Goal: Transaction & Acquisition: Subscribe to service/newsletter

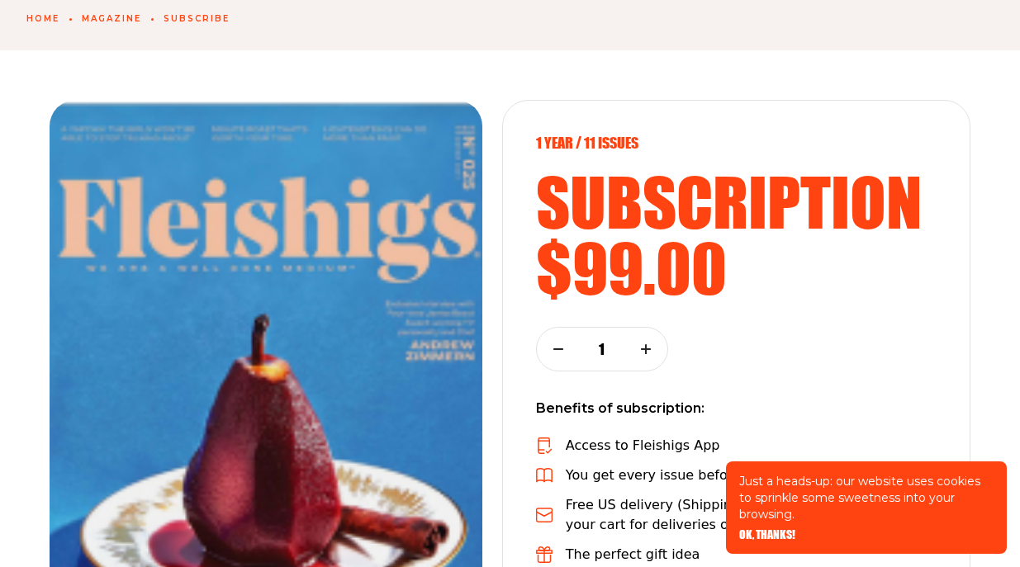
scroll to position [131, 0]
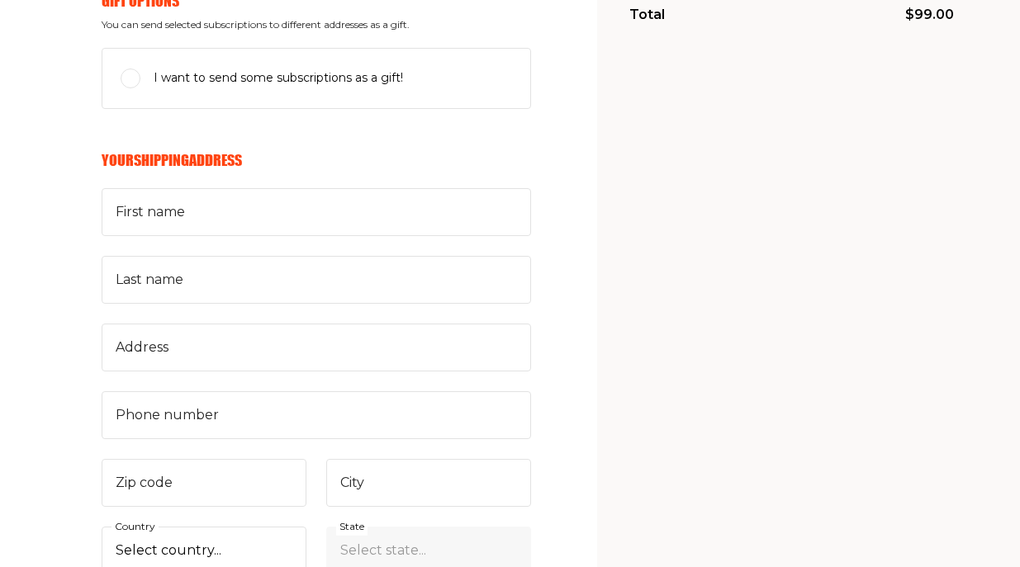
scroll to position [401, 0]
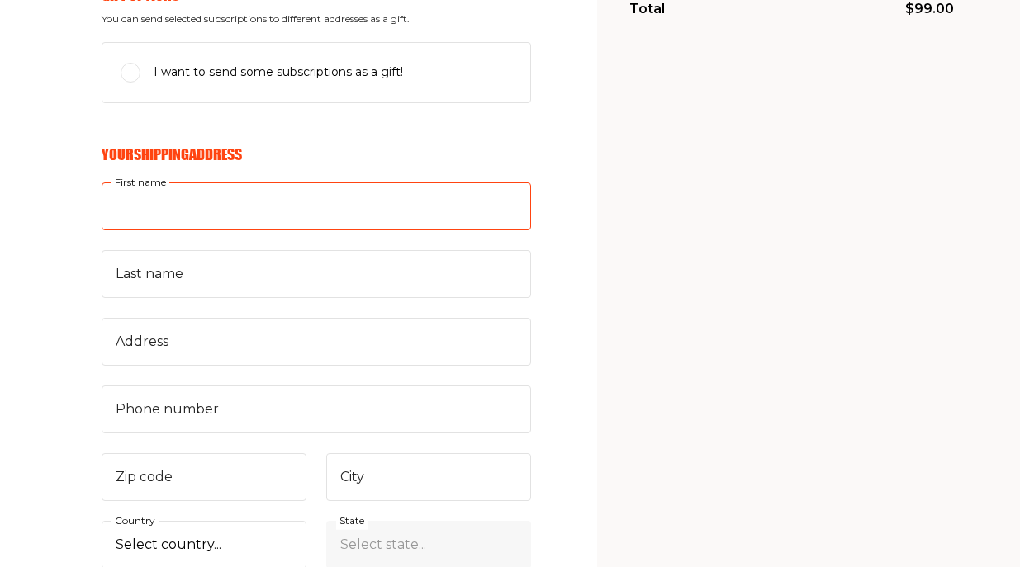
click at [211, 205] on input "First name" at bounding box center [316, 206] width 429 height 48
type input "RIMMA"
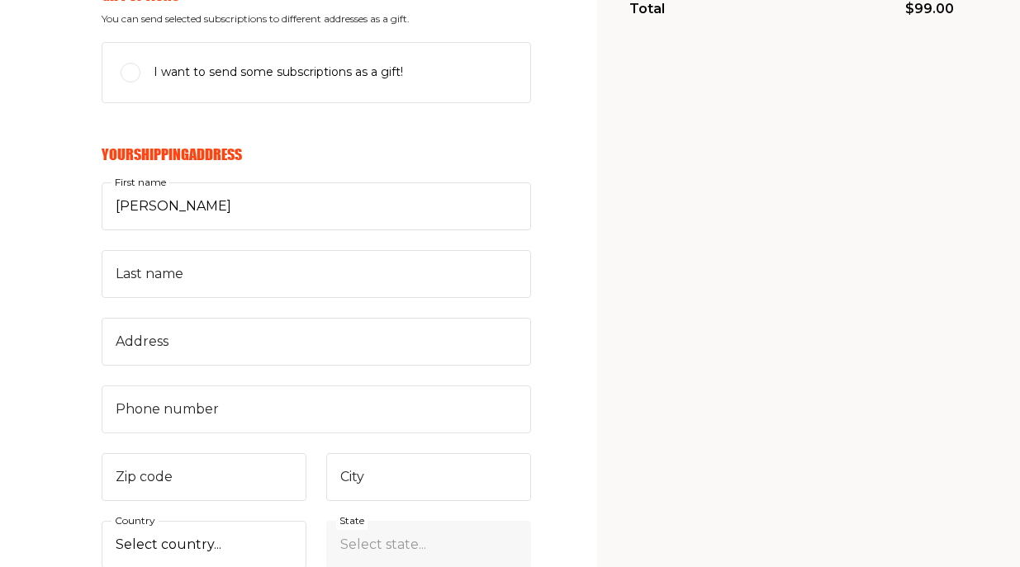
type input "rimmashermanmedical@yahoo.com"
type input "SHERMAN"
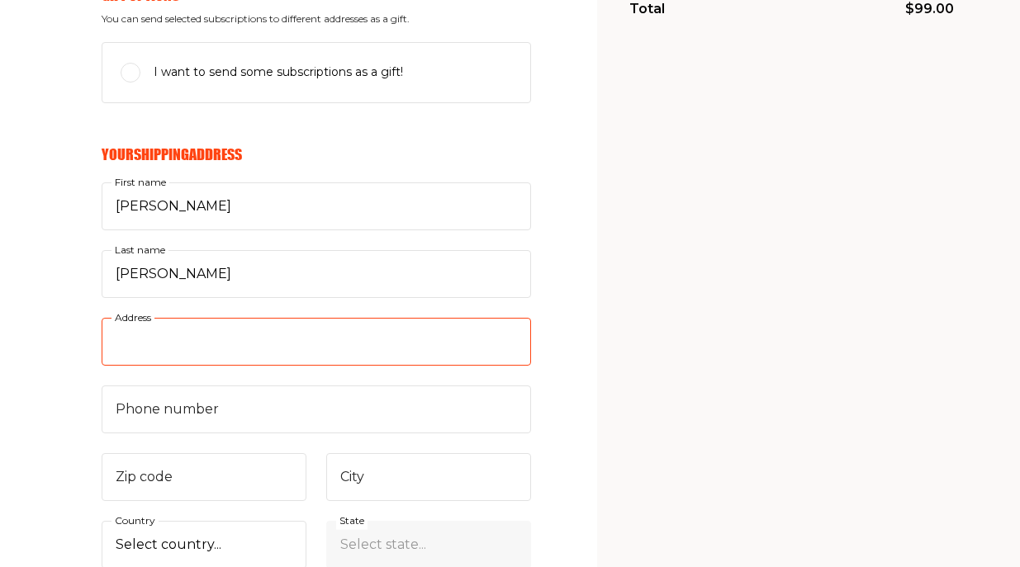
type input "101 Old Short Hills Rd, suite 214"
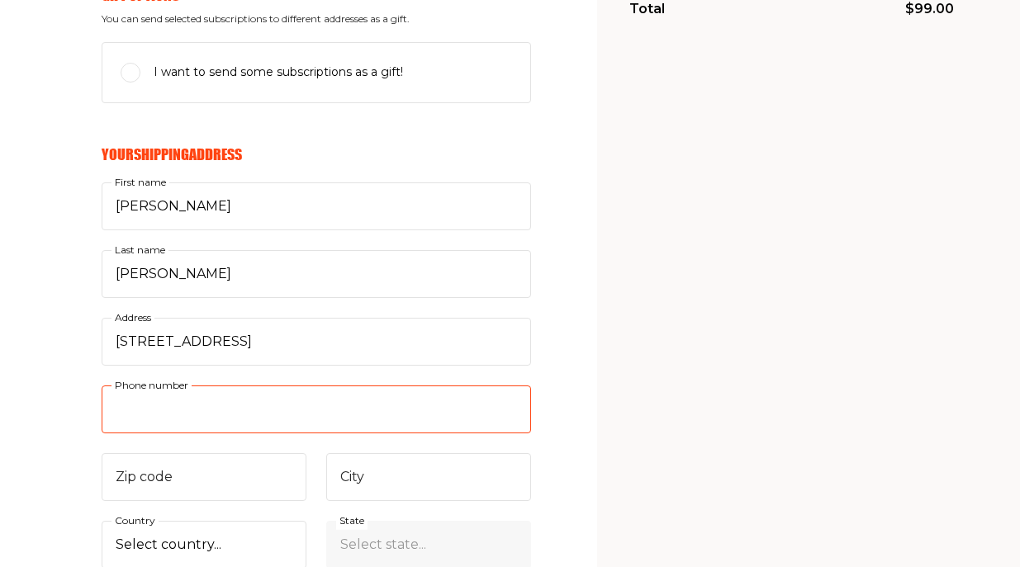
type input "9737365300"
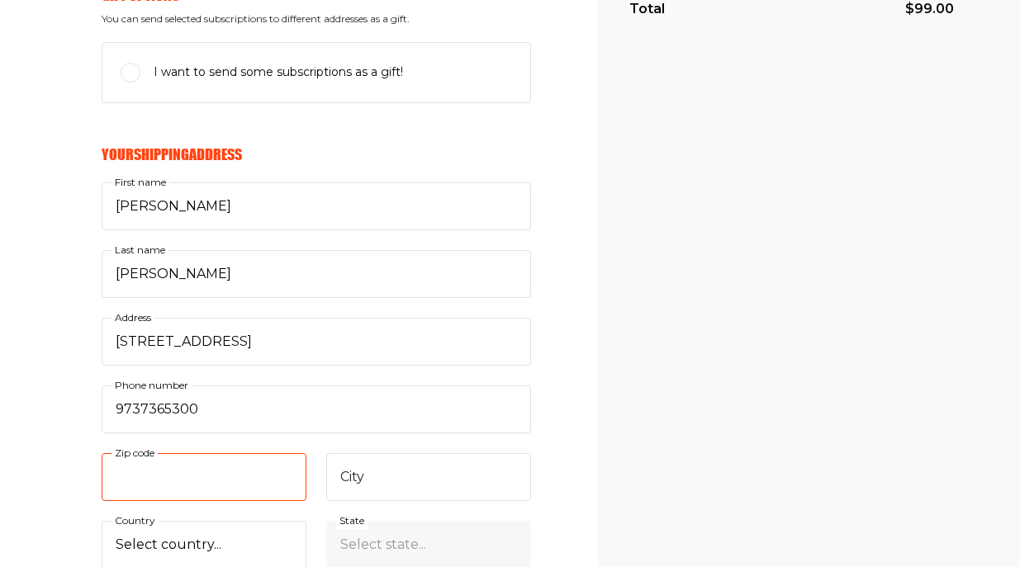
type input "07052"
type input "WEST ORANGE"
select select "US"
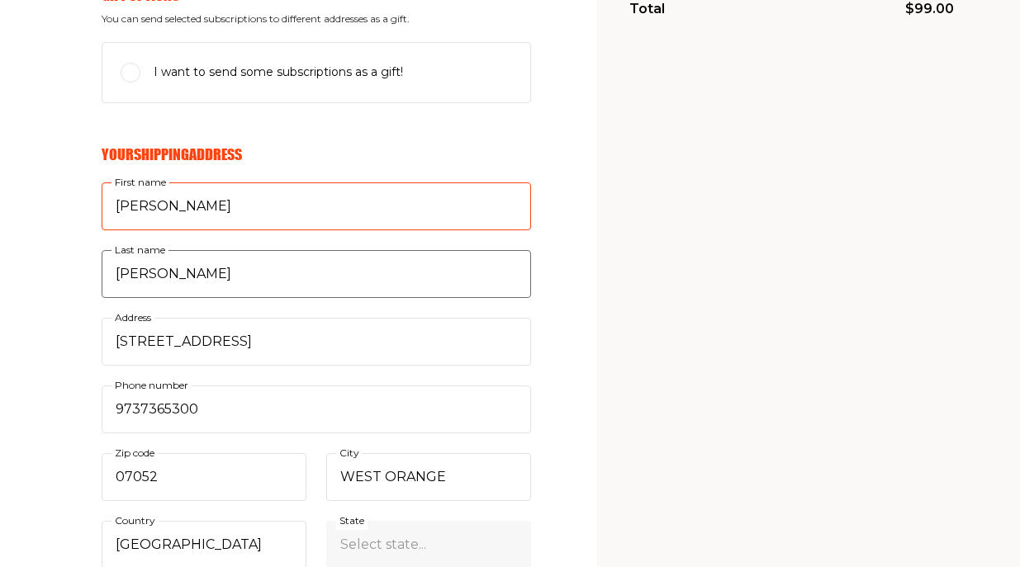
select select "New Jersey"
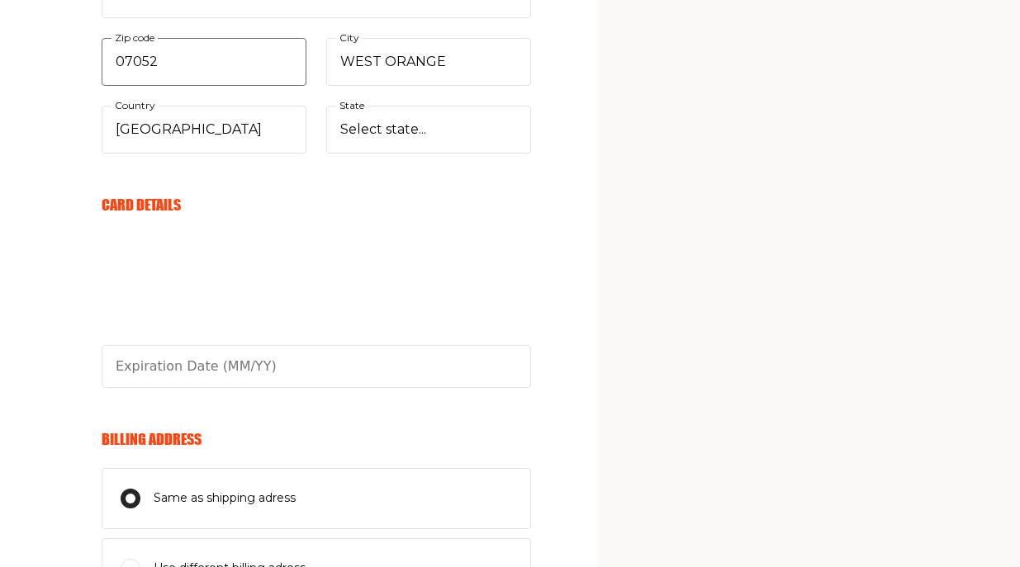
scroll to position [820, 0]
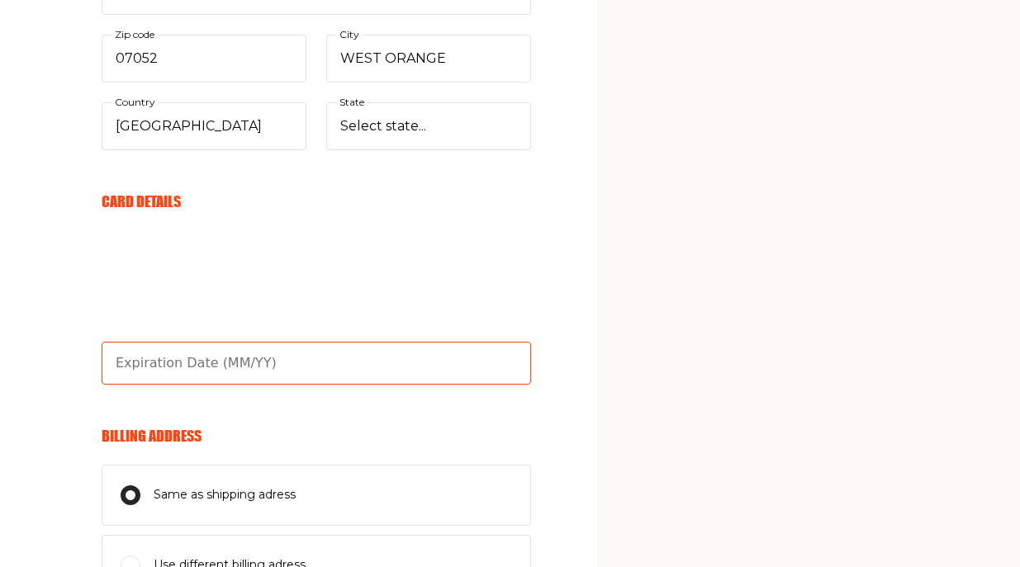
type input "10/29"
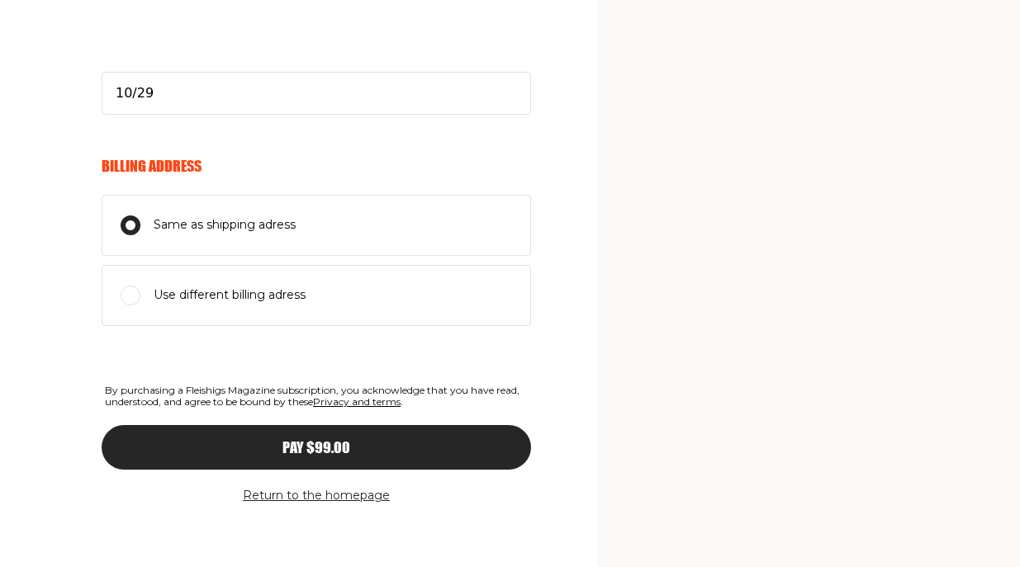
scroll to position [1093, 0]
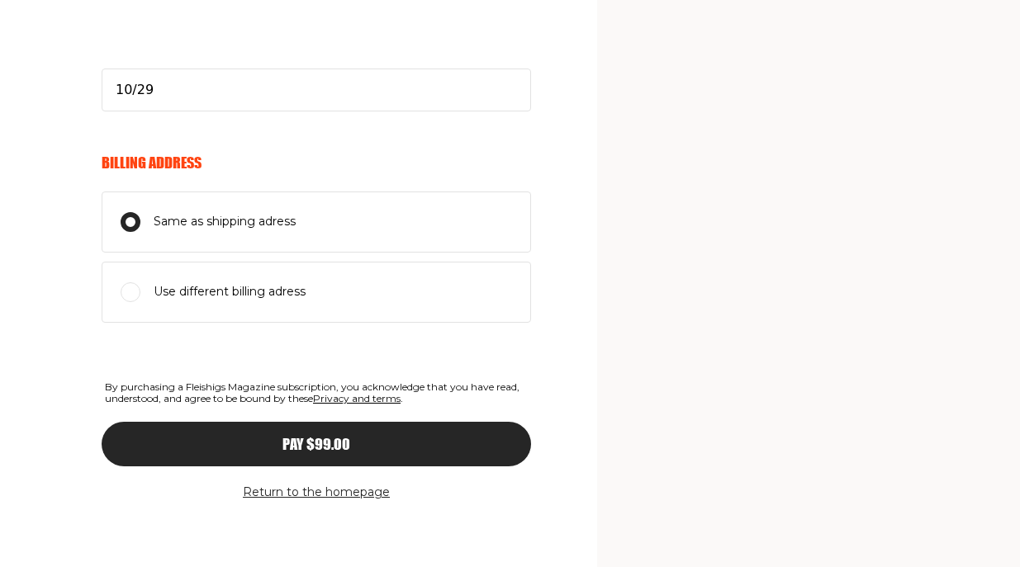
click at [132, 225] on input "Same as shipping adress" at bounding box center [131, 222] width 20 height 20
click at [154, 292] on span "Use different billing adress" at bounding box center [230, 292] width 152 height 20
click at [140, 292] on input "Use different billing adress" at bounding box center [131, 292] width 20 height 20
radio input "true"
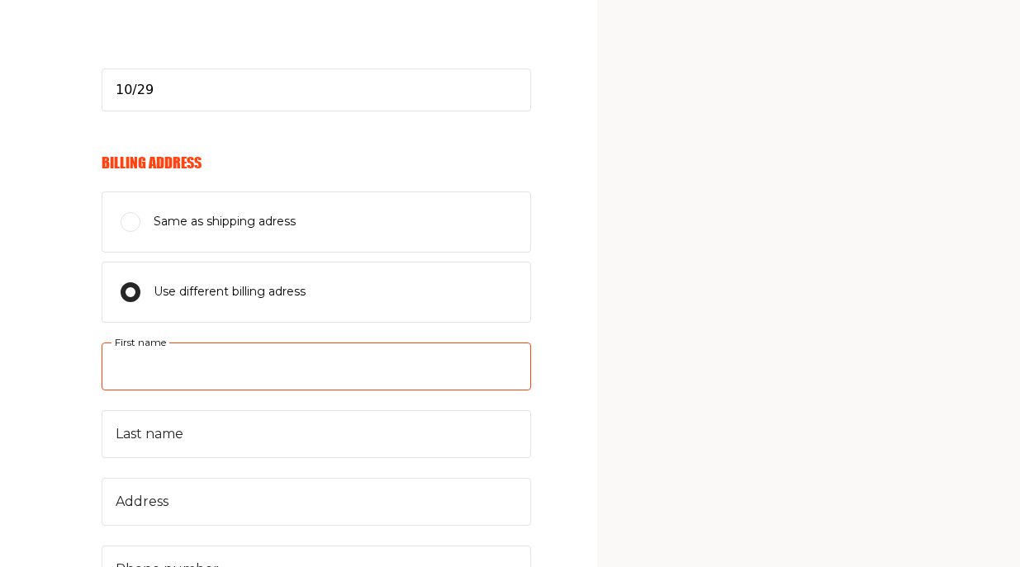
click at [197, 369] on input "First name" at bounding box center [316, 367] width 429 height 48
type input "[PERSON_NAME]"
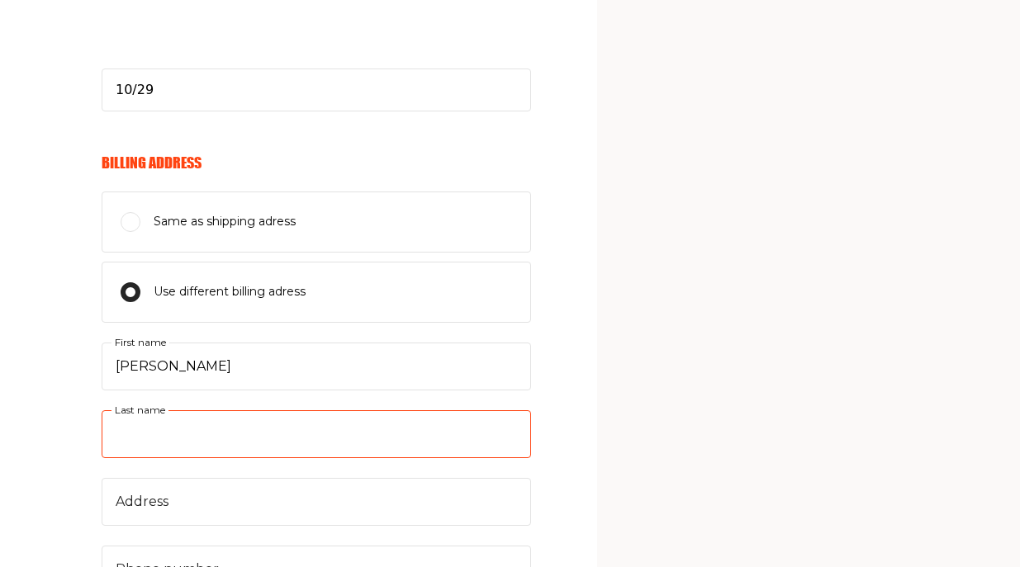
type input "sherman"
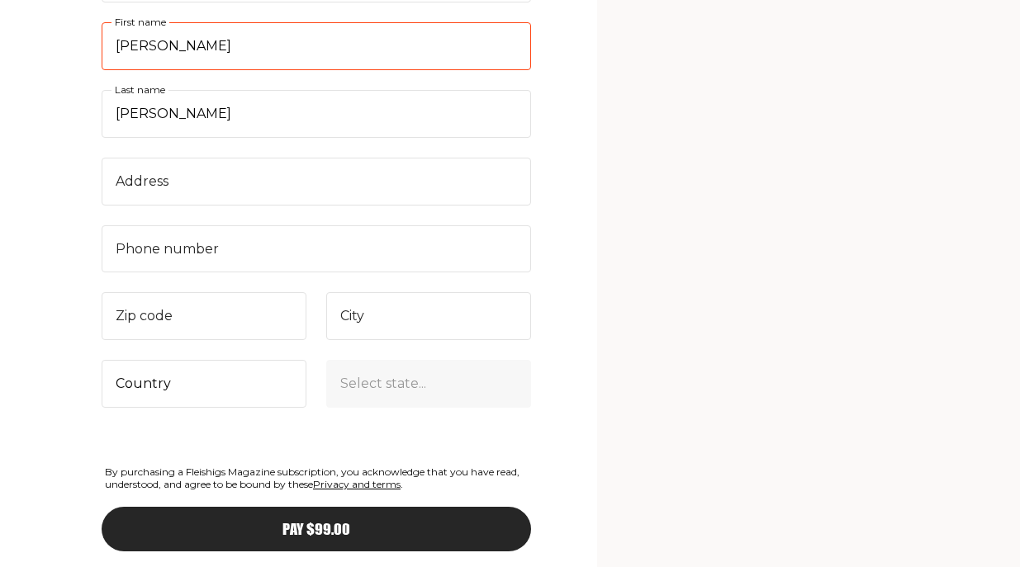
scroll to position [1443, 0]
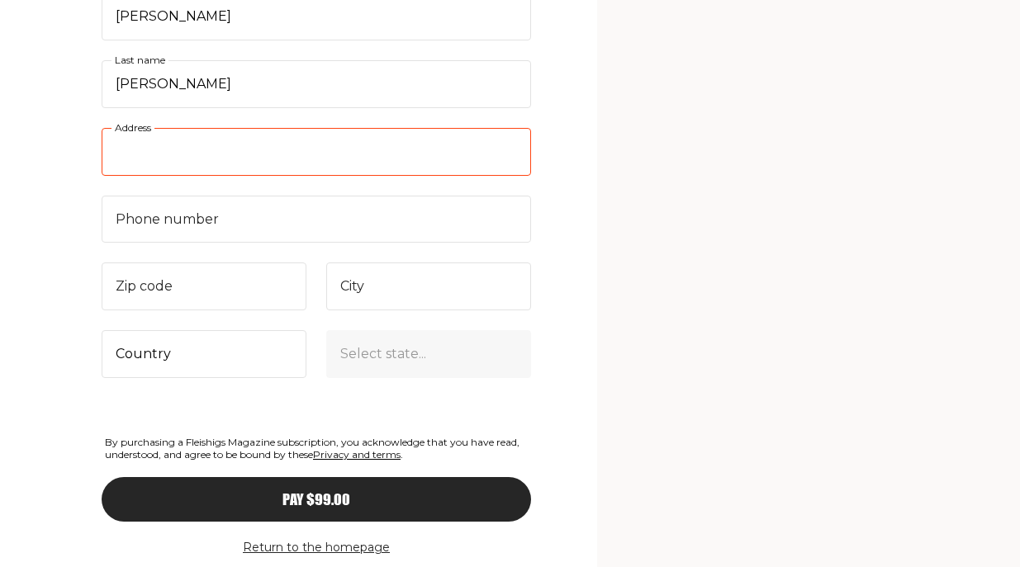
click at [296, 153] on input "Address" at bounding box center [316, 152] width 429 height 48
type input "18 Donlavage way"
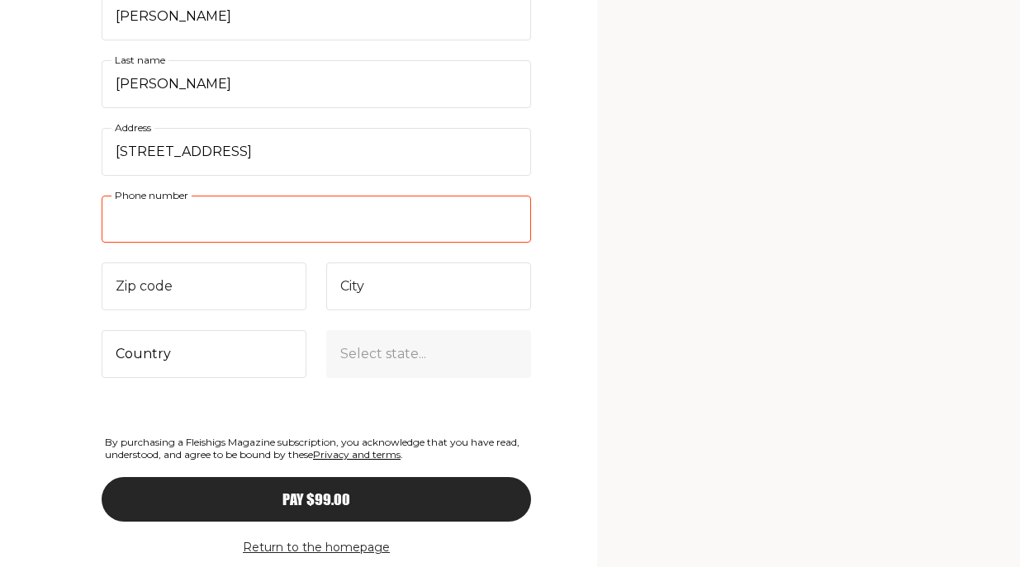
click at [245, 230] on input "Phone number" at bounding box center [316, 220] width 429 height 48
type input "9737365300"
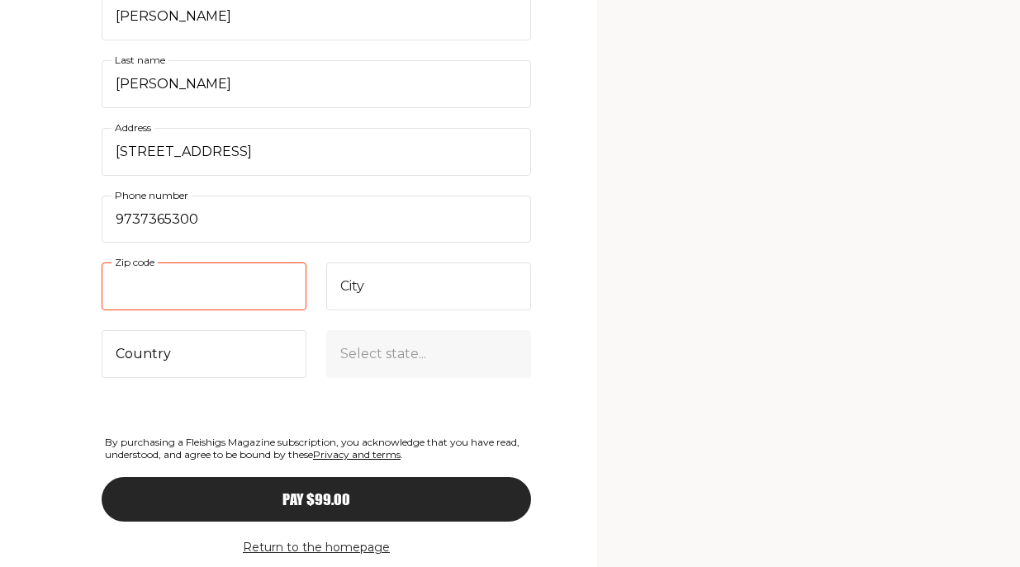
click at [234, 291] on input "Zip code" at bounding box center [204, 287] width 205 height 48
type input "07052"
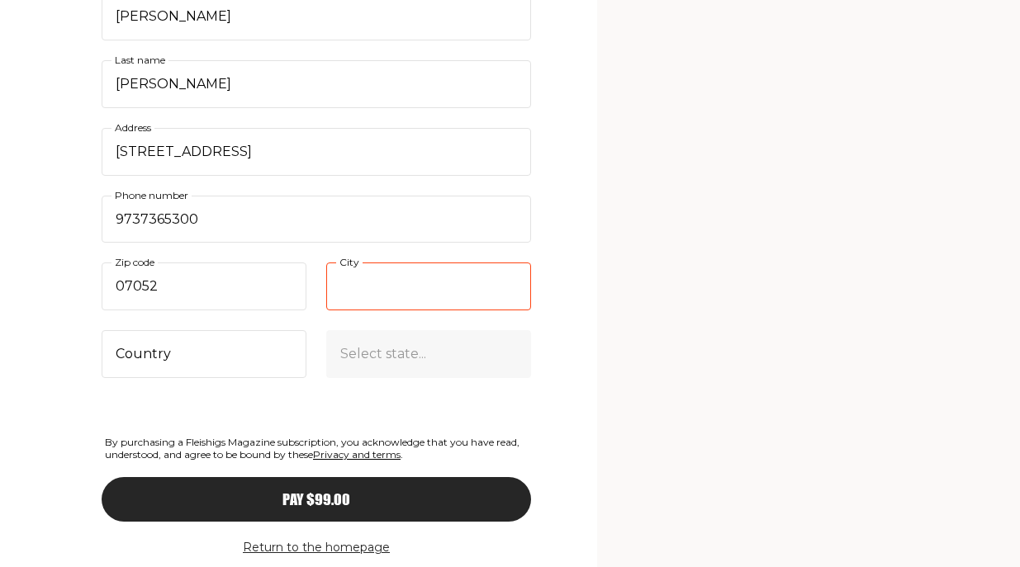
type input "WEST ORANGE"
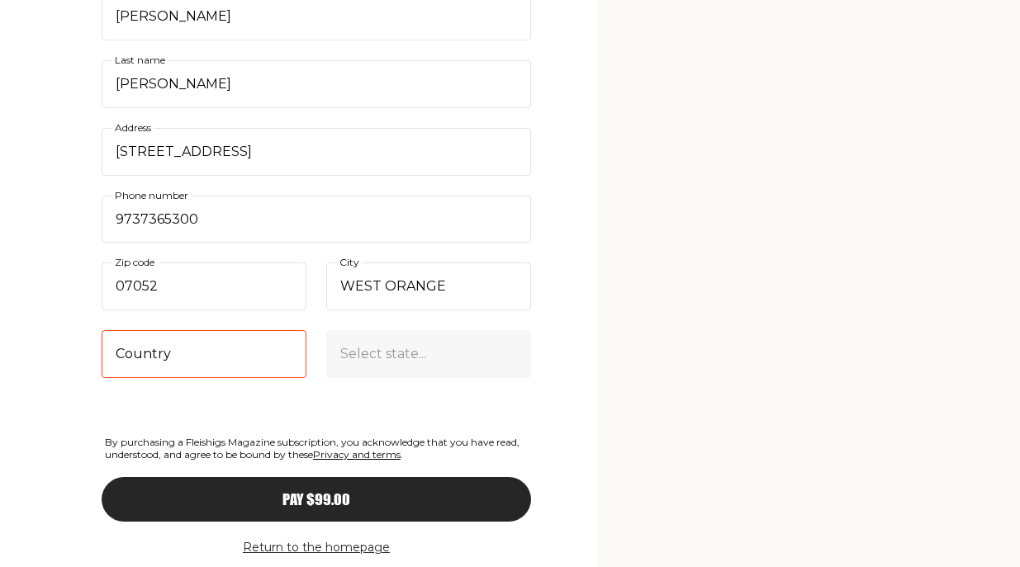
select select "US"
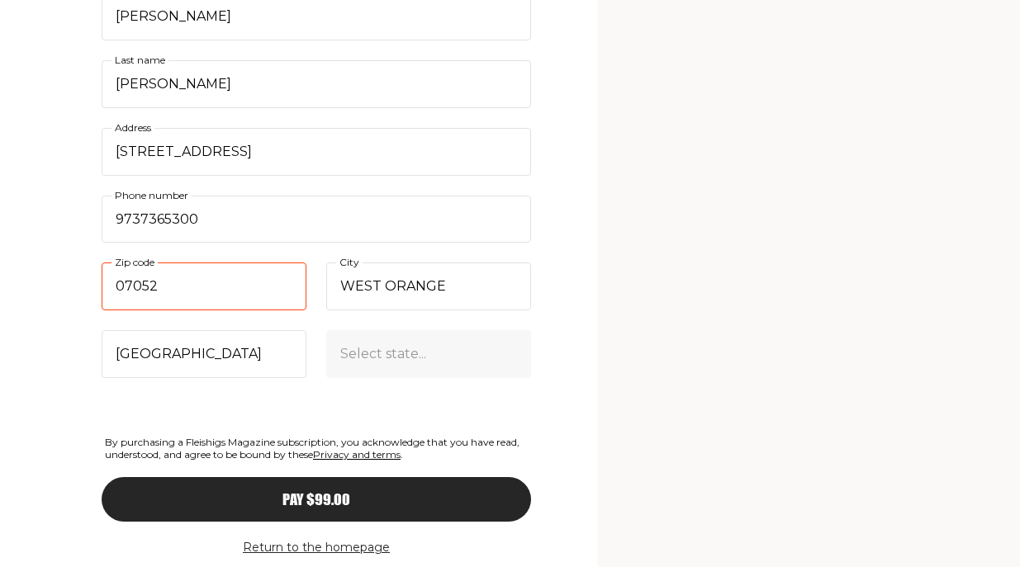
select select "New Jersey"
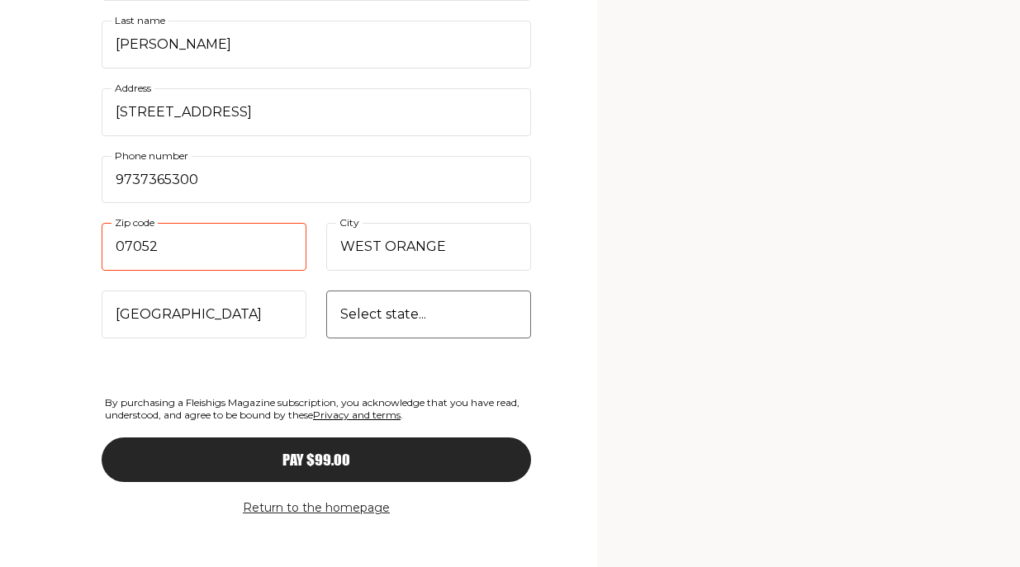
scroll to position [1500, 0]
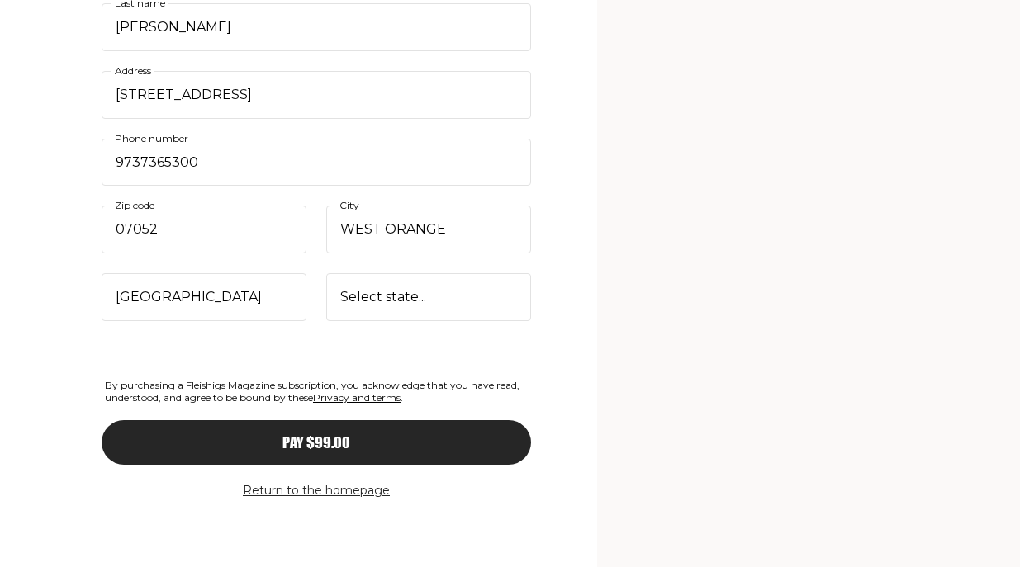
click at [315, 435] on span "Pay $99.00" at bounding box center [316, 427] width 68 height 15
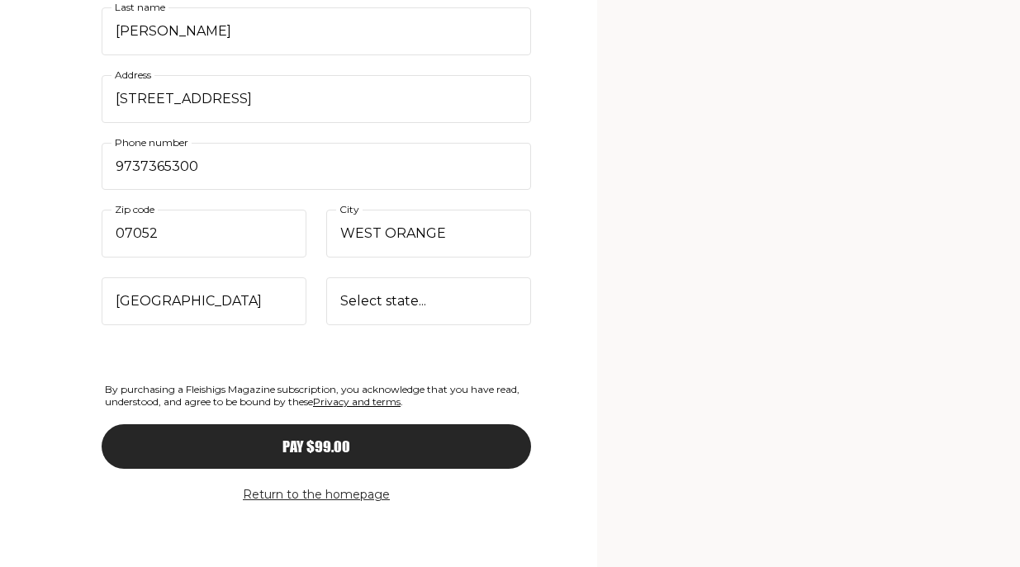
scroll to position [1550, 0]
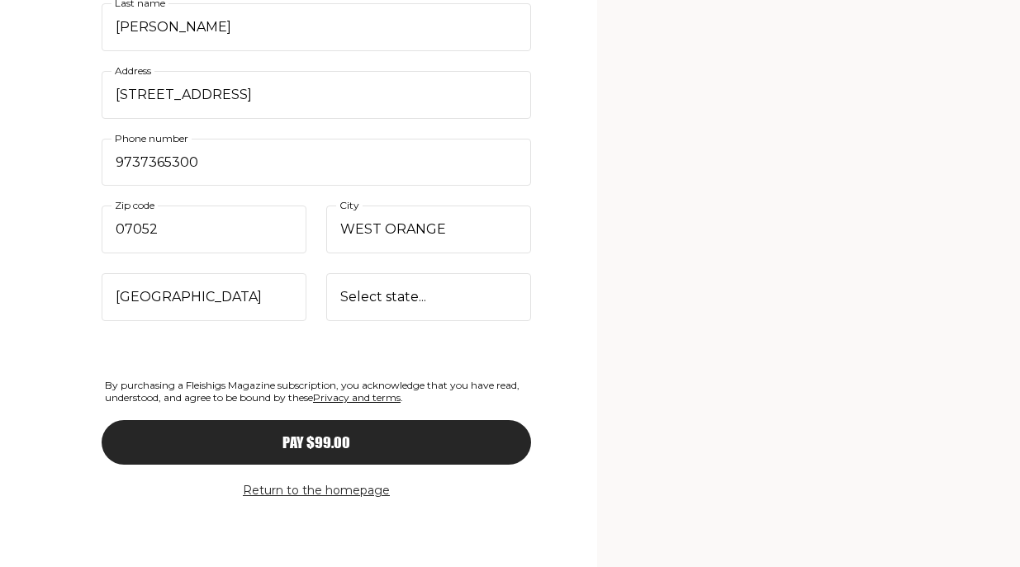
click at [322, 435] on span "Pay $99.00" at bounding box center [316, 427] width 68 height 15
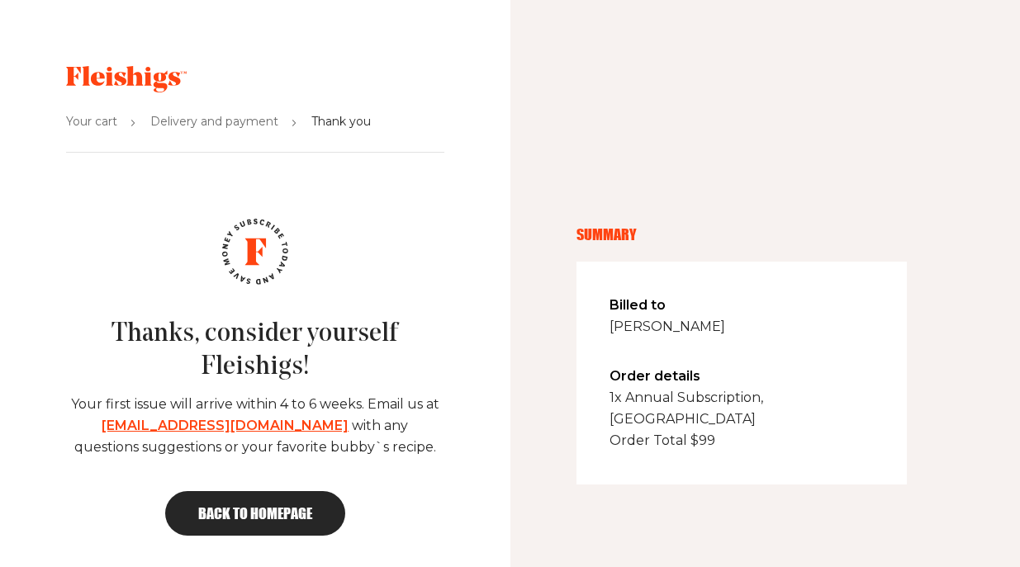
scroll to position [1, 0]
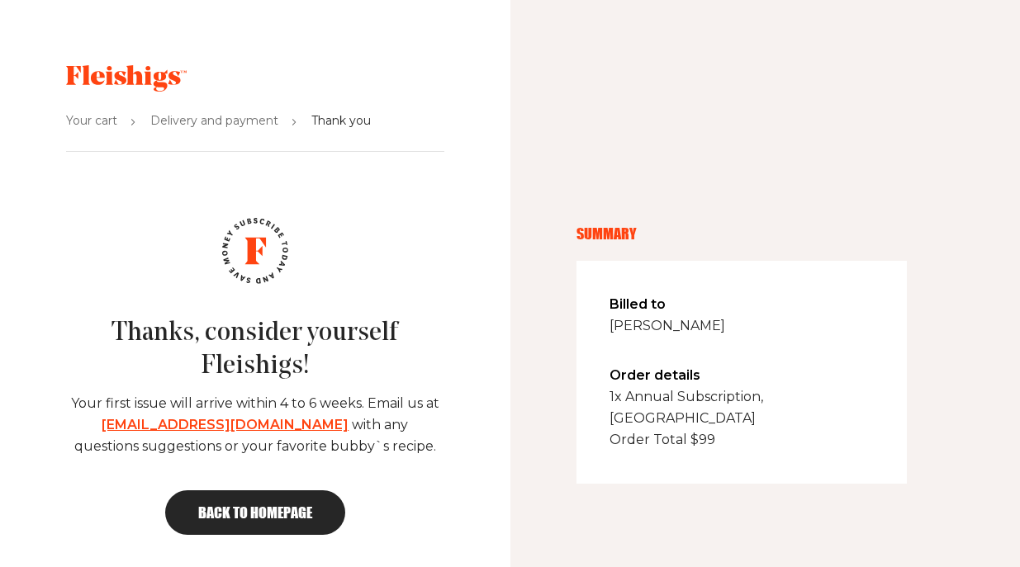
click at [267, 514] on span "Back to homepage" at bounding box center [255, 512] width 114 height 15
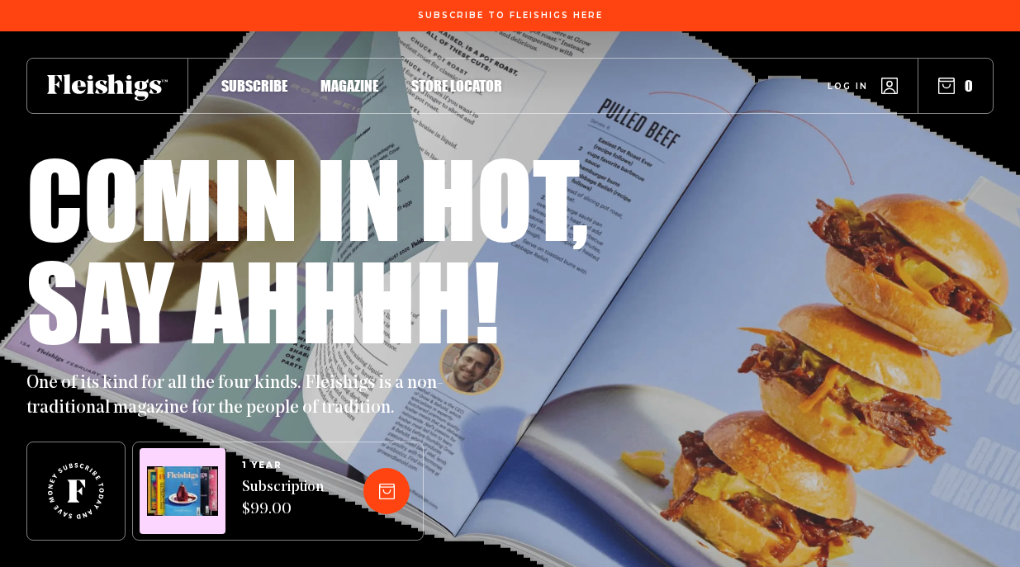
click at [844, 80] on span "Log in" at bounding box center [847, 74] width 40 height 12
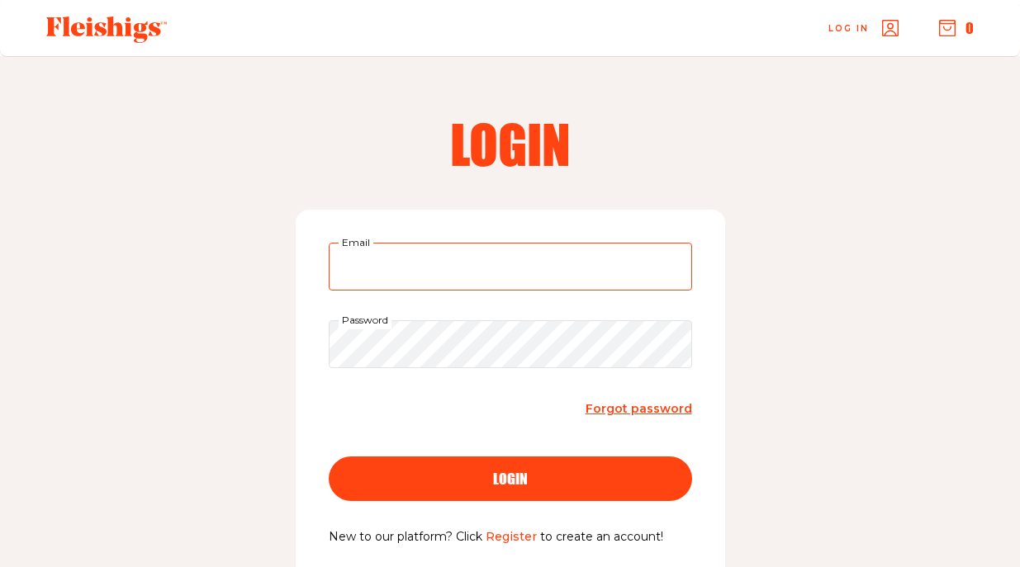
click at [476, 270] on input "Email" at bounding box center [510, 267] width 363 height 48
type input "rimmashermanmd@yahoo.com"
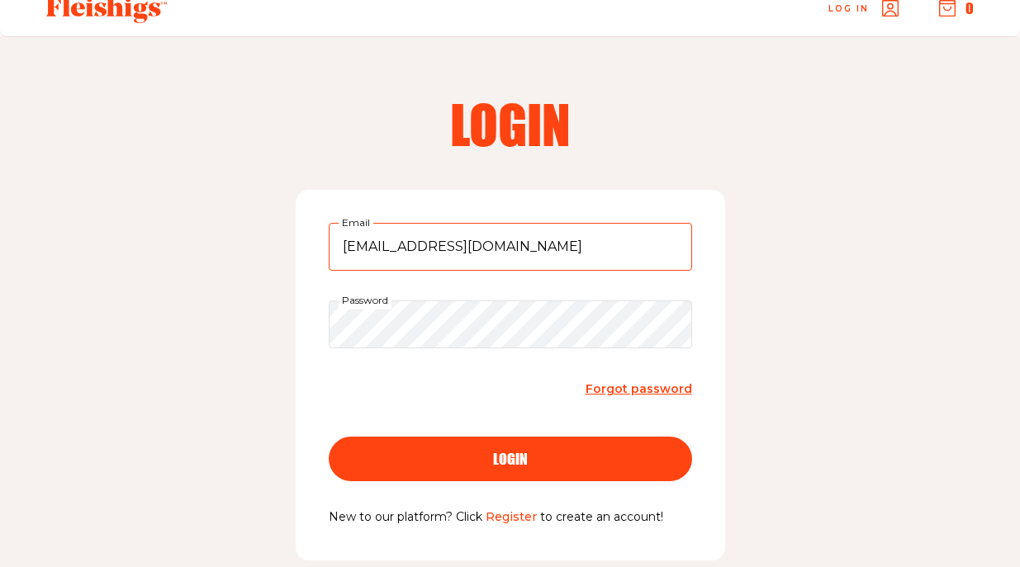
scroll to position [29, 0]
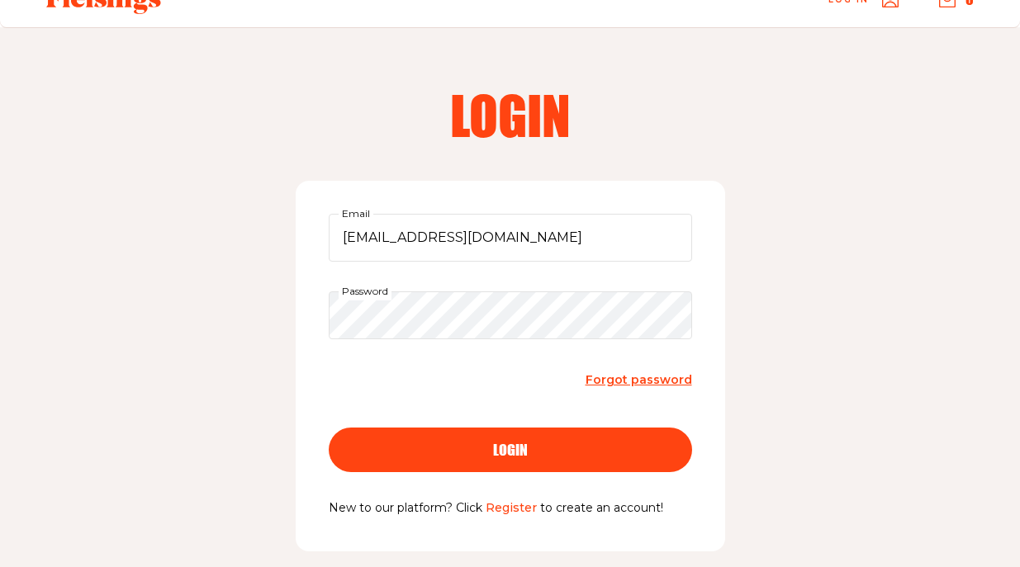
click at [509, 509] on link "Register" at bounding box center [510, 507] width 51 height 15
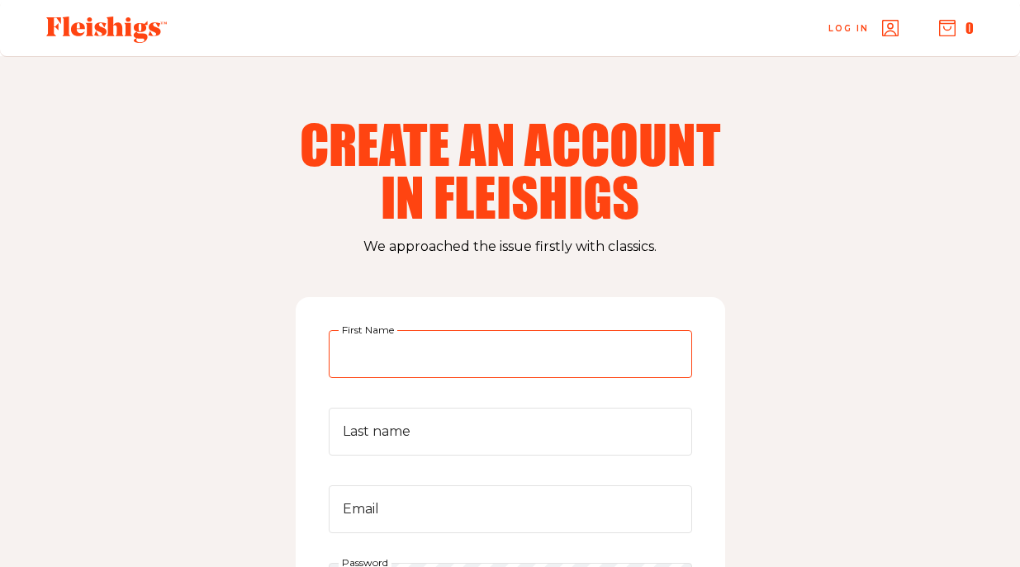
click at [487, 351] on input "First Name" at bounding box center [510, 354] width 363 height 48
type input "[PERSON_NAME]"
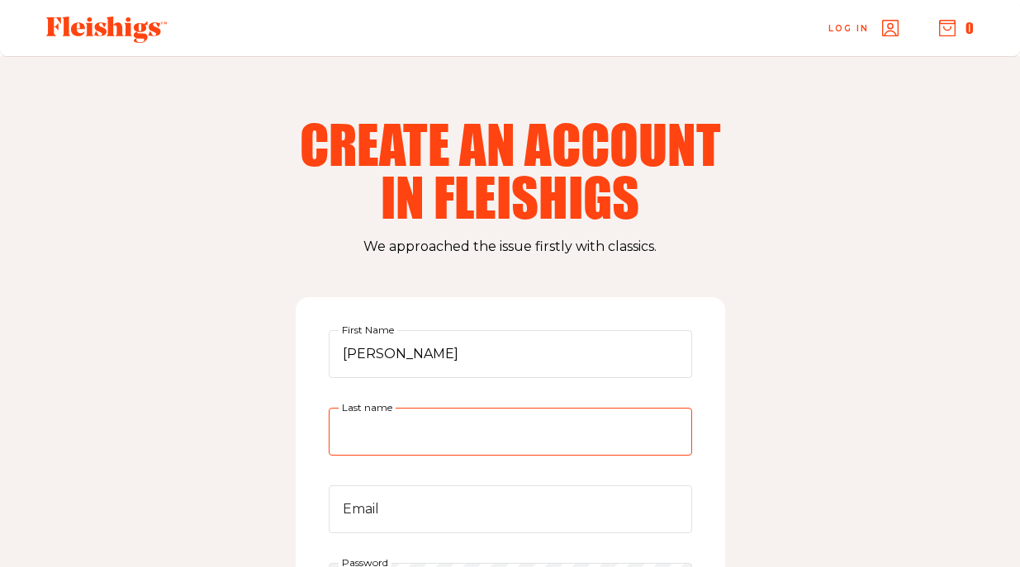
type input "sherman"
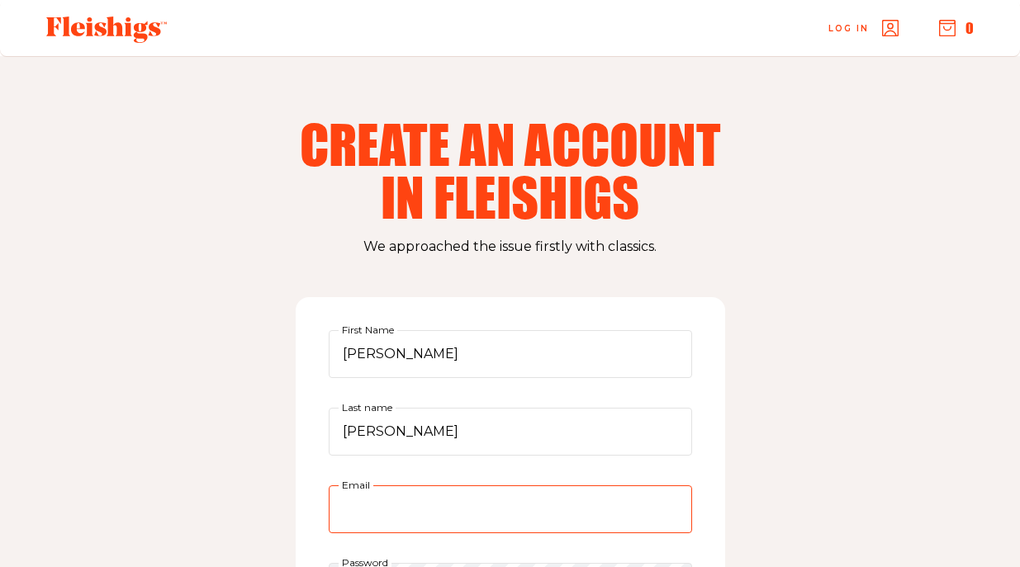
type input "rimmashermanmd@yahoo.com"
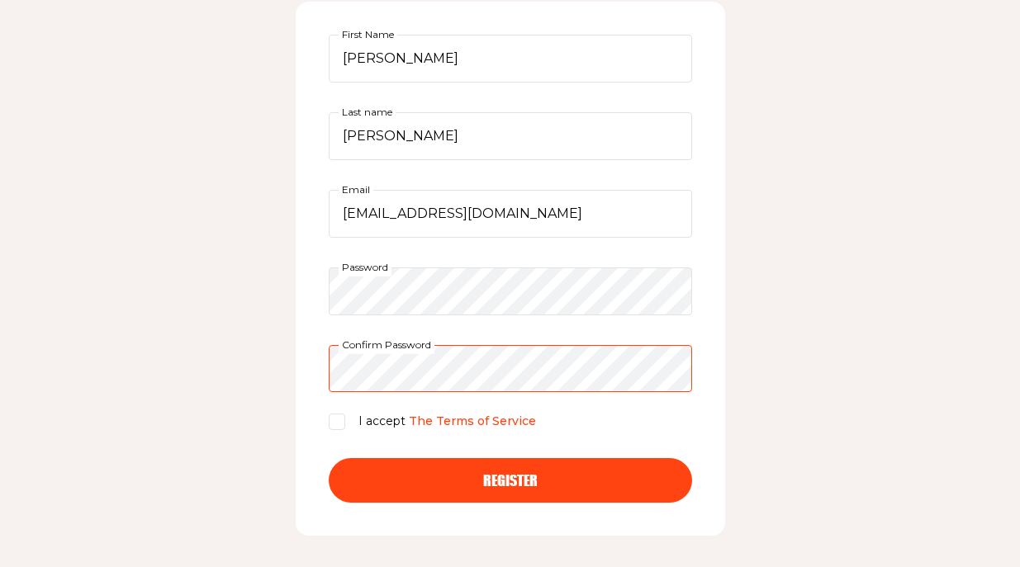
scroll to position [348, 0]
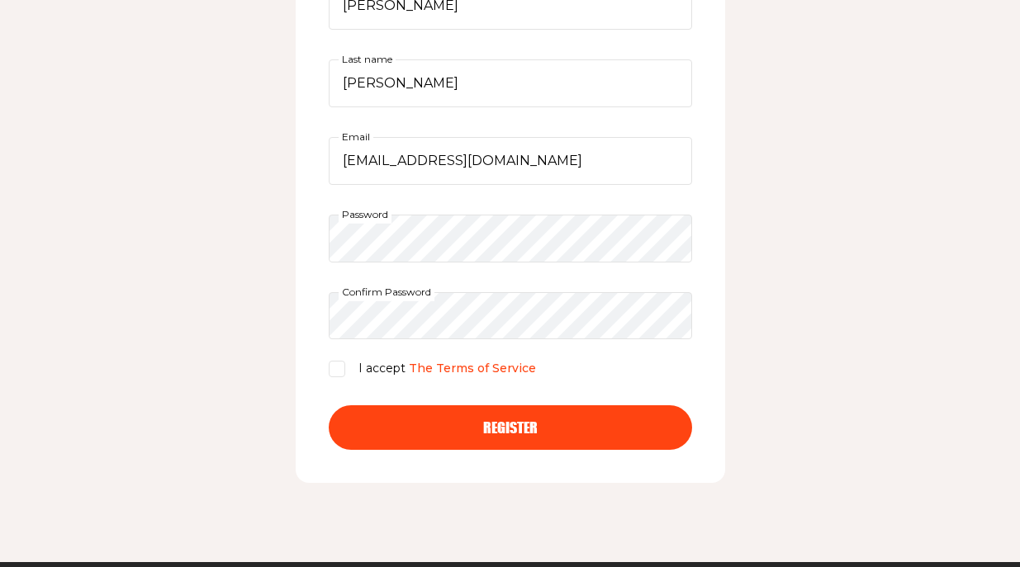
click at [338, 373] on input "I accept The Terms of Service" at bounding box center [337, 369] width 17 height 17
checkbox input "true"
click at [504, 420] on span "Register" at bounding box center [510, 412] width 54 height 15
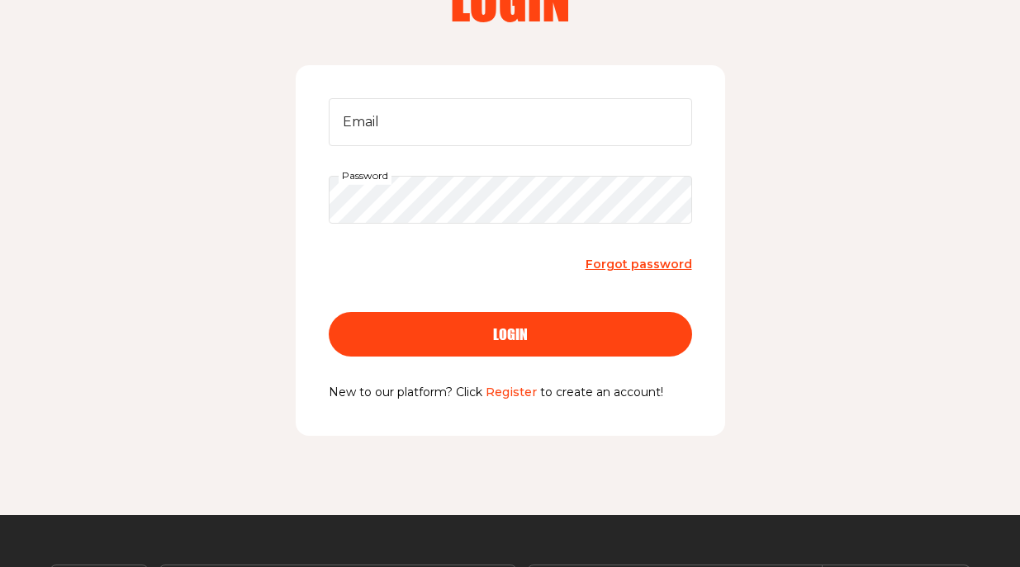
scroll to position [149, 0]
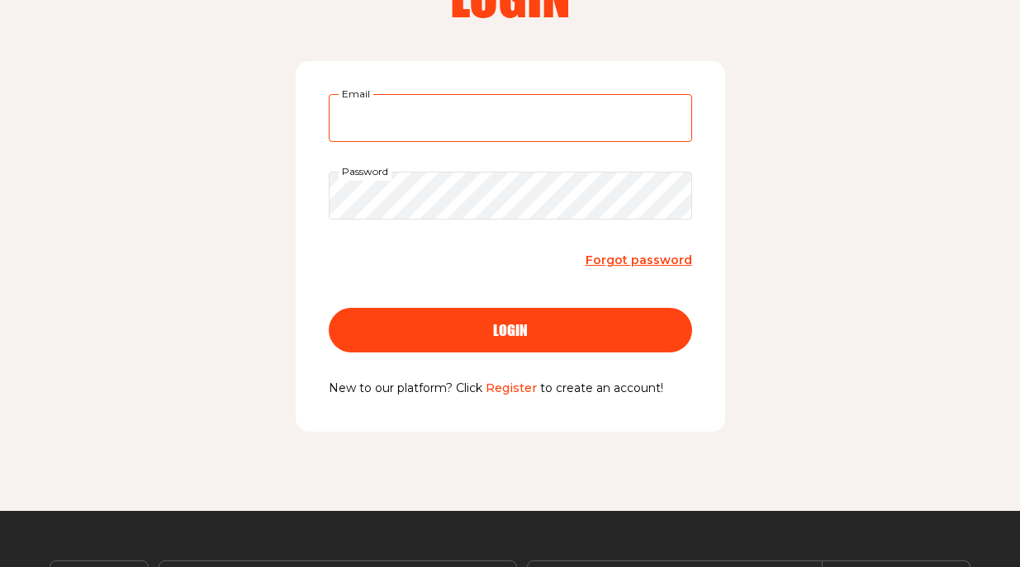
type input "rimmashermanmd@yahoo.com"
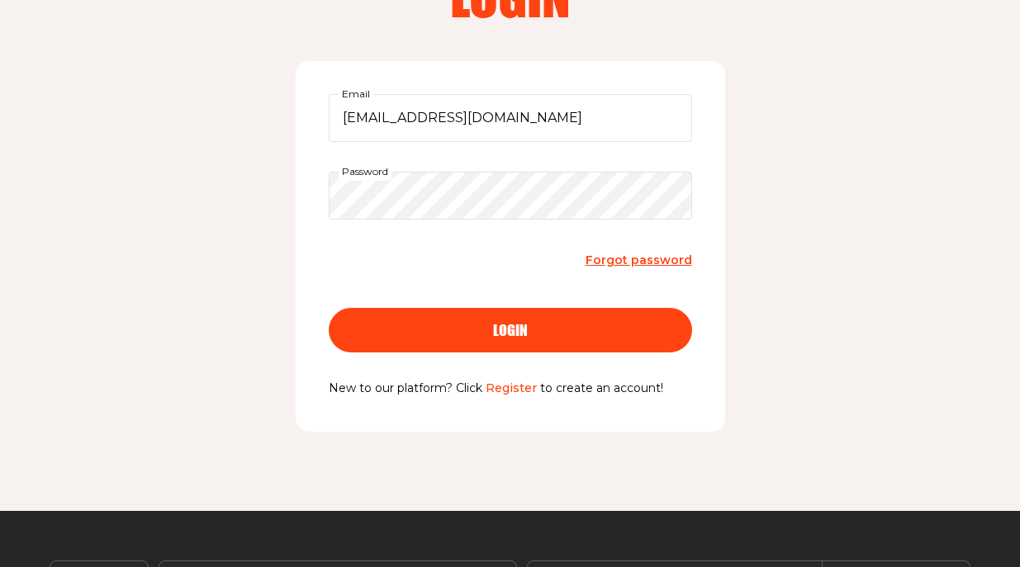
click at [504, 323] on span "login" at bounding box center [510, 315] width 35 height 15
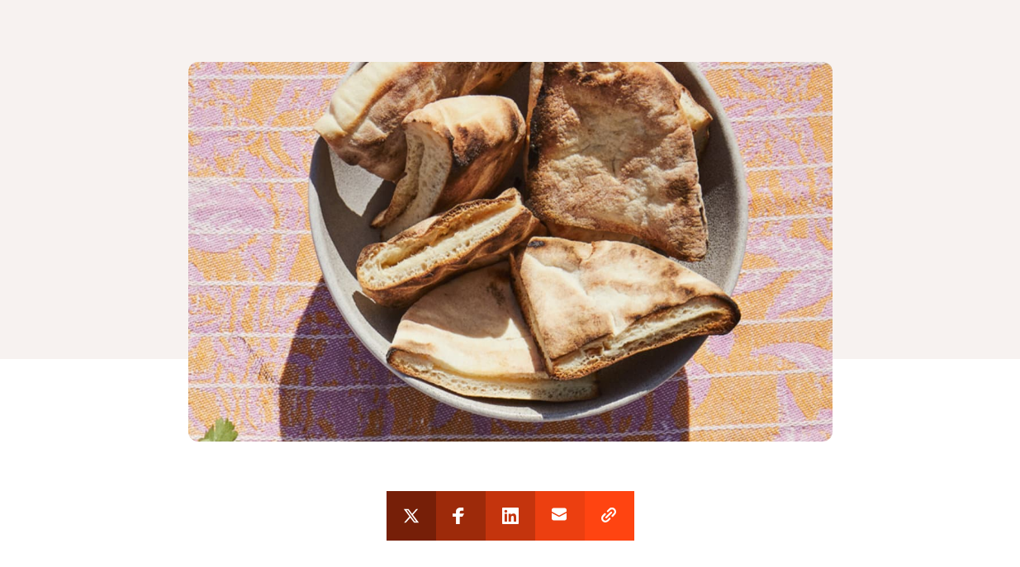
scroll to position [359, 0]
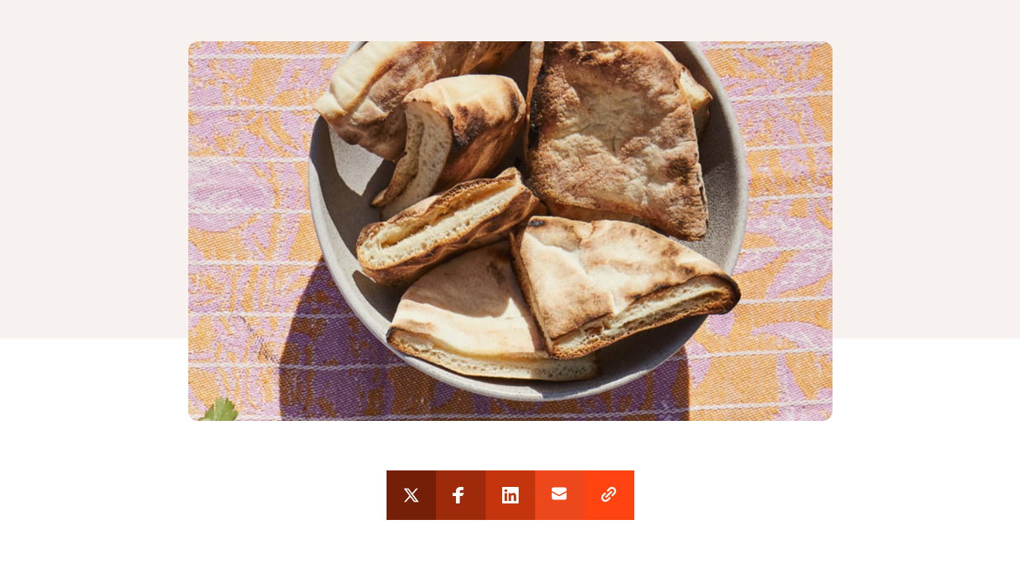
click at [563, 491] on use at bounding box center [558, 494] width 15 height 12
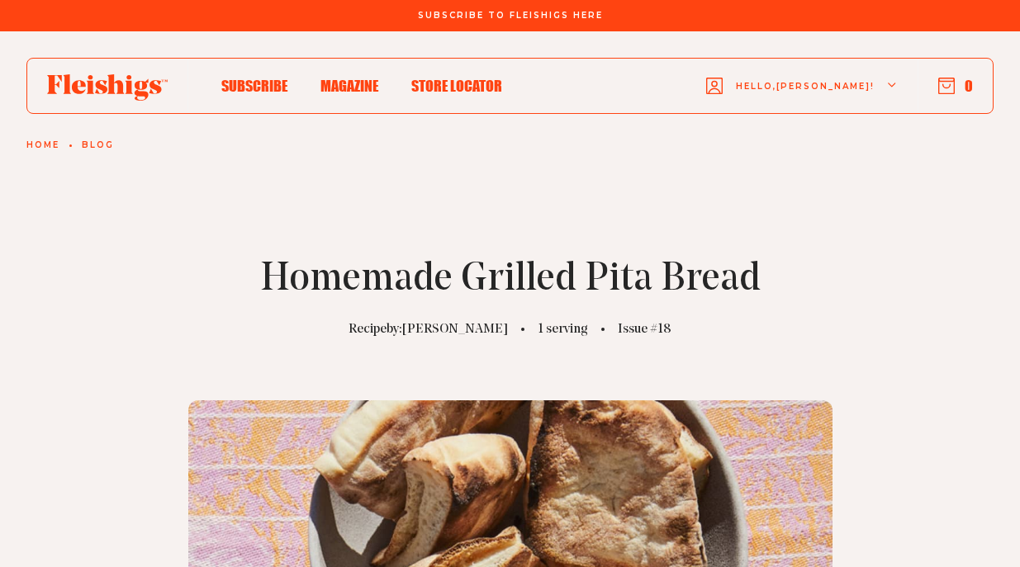
click at [46, 144] on link "Home" at bounding box center [42, 145] width 33 height 10
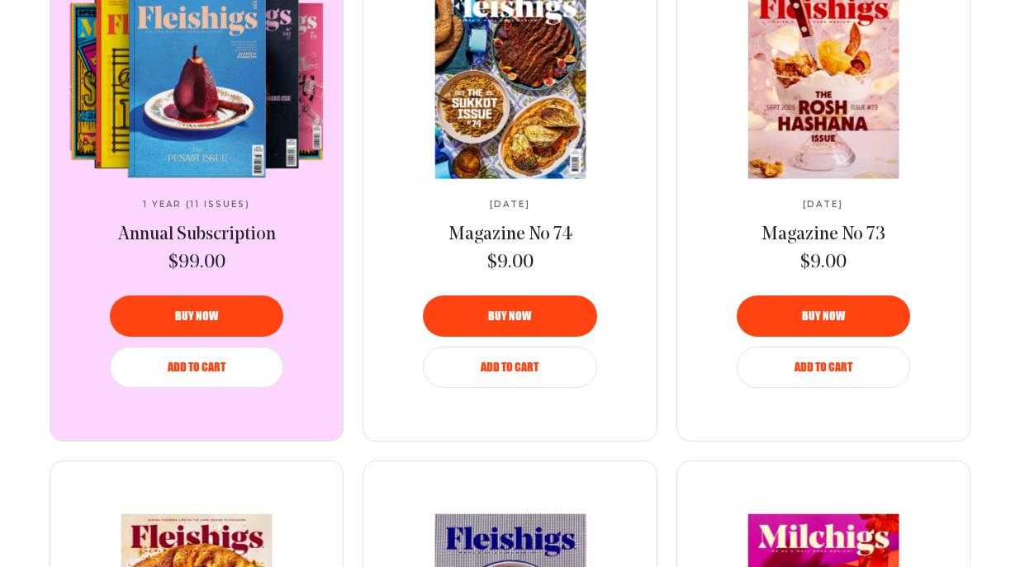
scroll to position [933, 0]
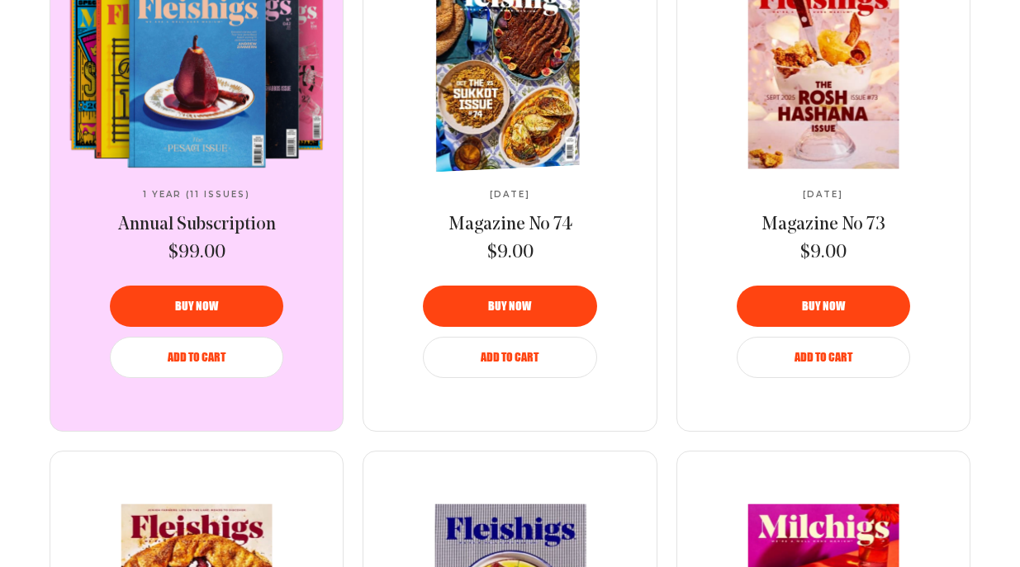
click at [513, 99] on img at bounding box center [501, 71] width 263 height 208
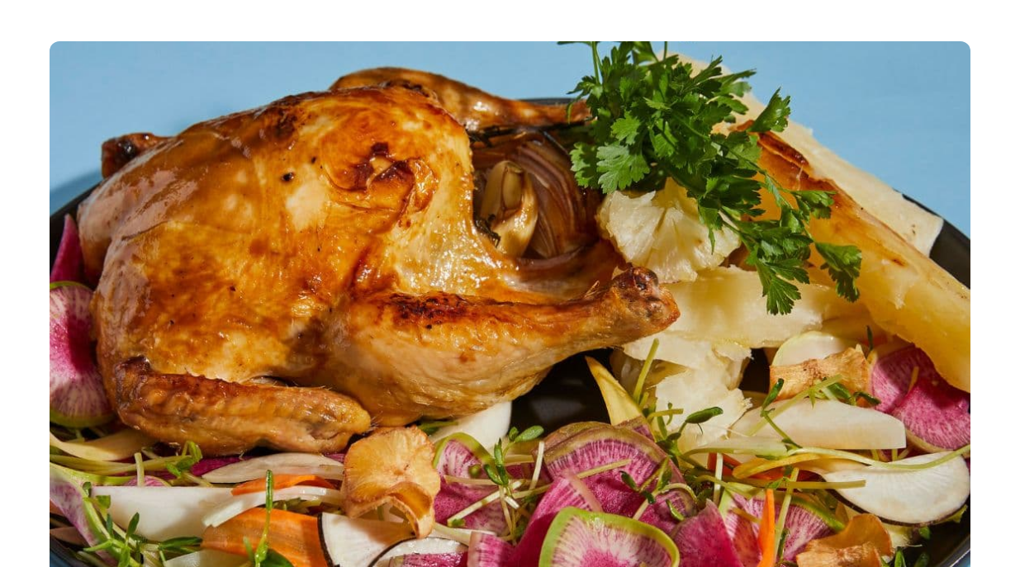
scroll to position [1900, 0]
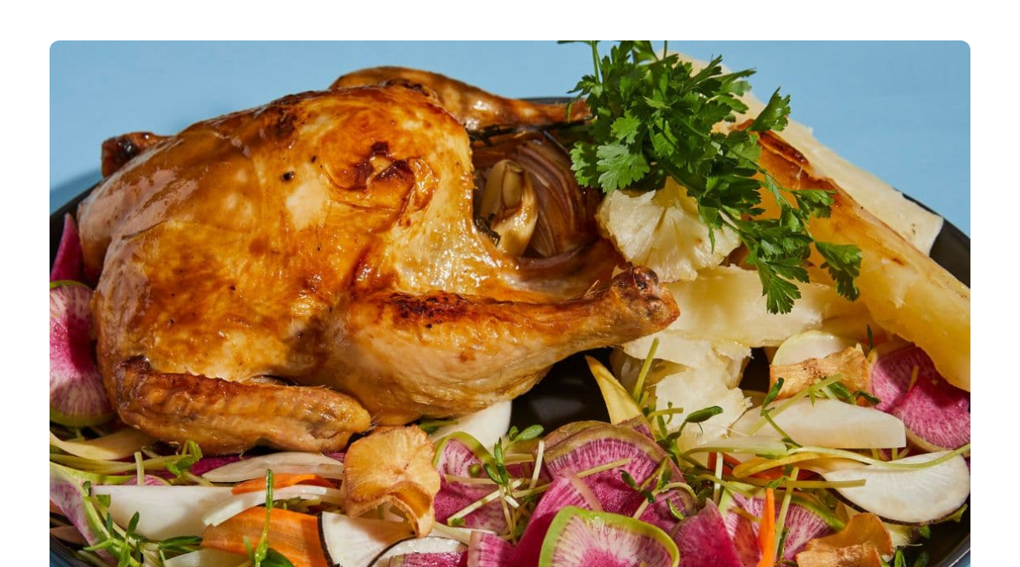
click at [508, 228] on img "5 of 5" at bounding box center [510, 378] width 921 height 677
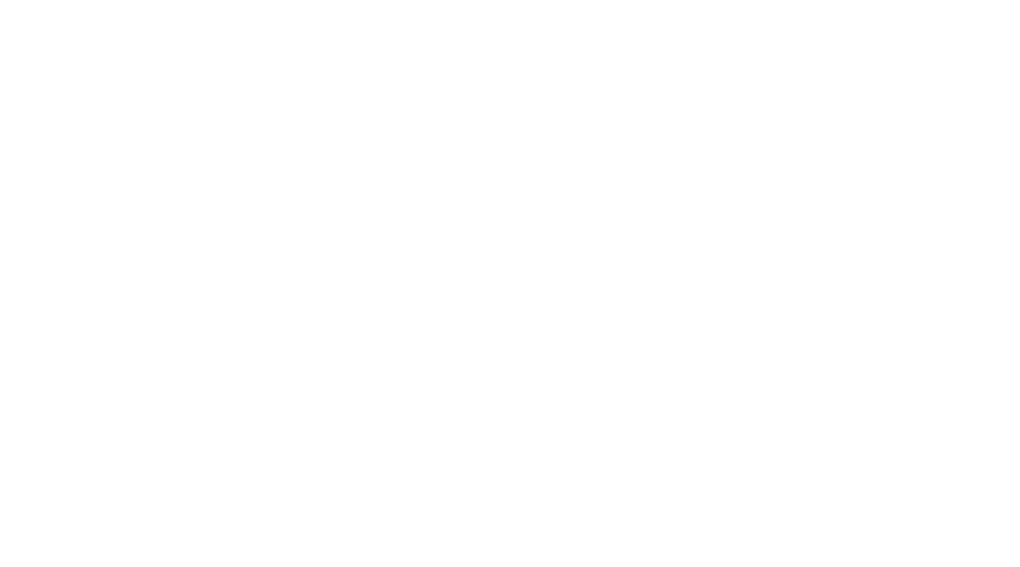
scroll to position [1905, 0]
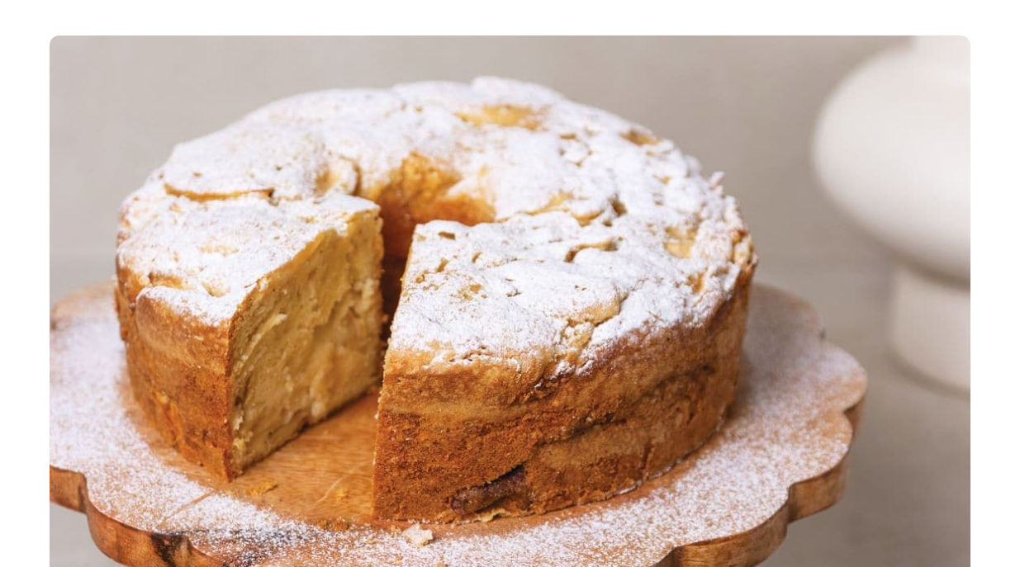
click at [535, 276] on img "1 of 5" at bounding box center [510, 374] width 921 height 677
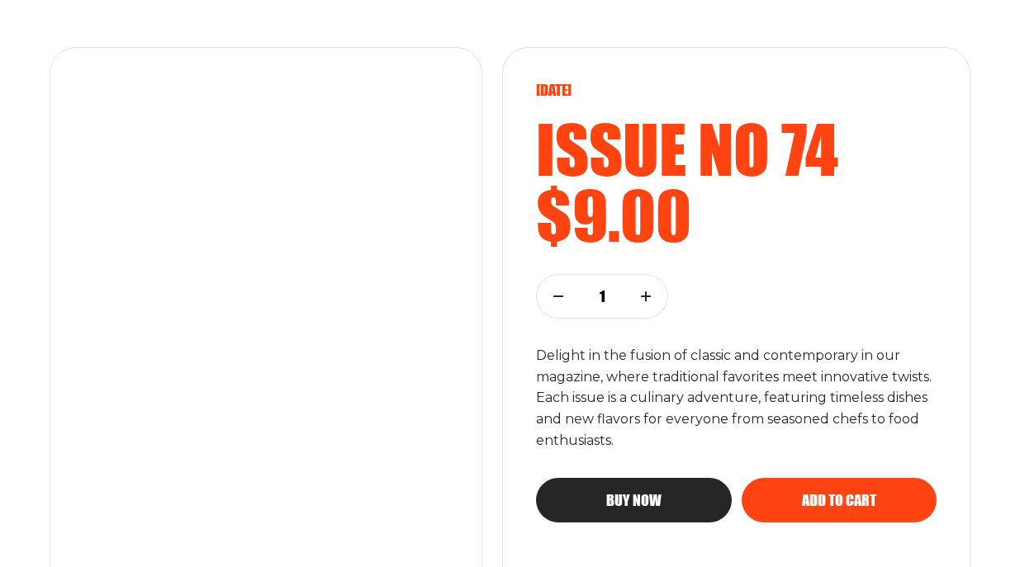
scroll to position [0, 0]
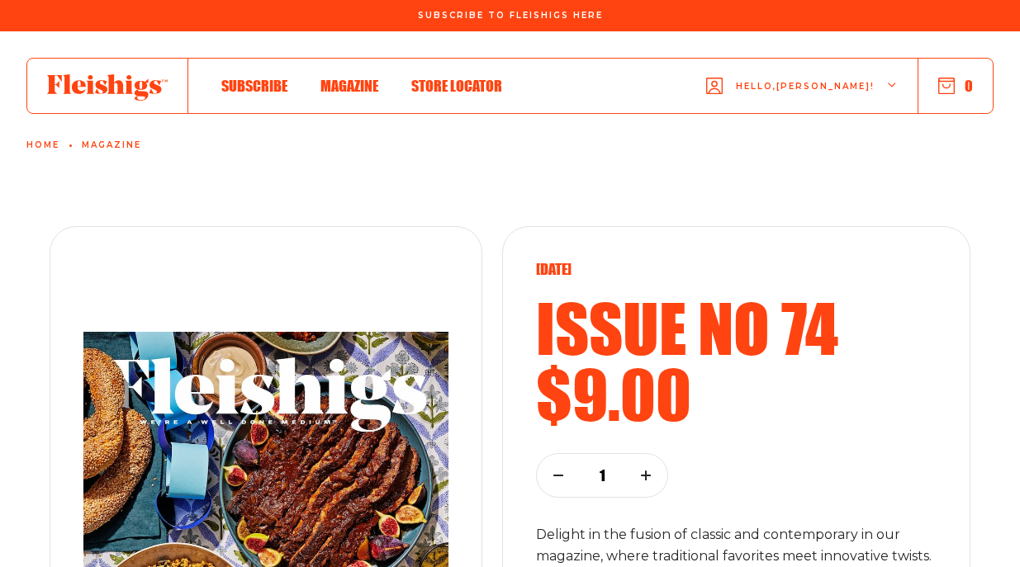
click at [39, 144] on link "Home" at bounding box center [42, 145] width 33 height 10
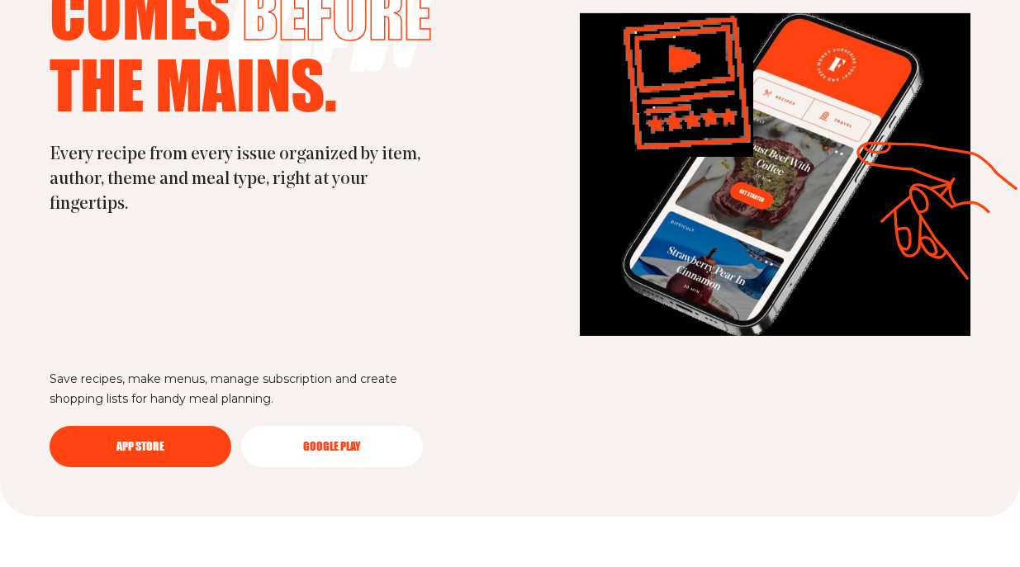
scroll to position [4489, 0]
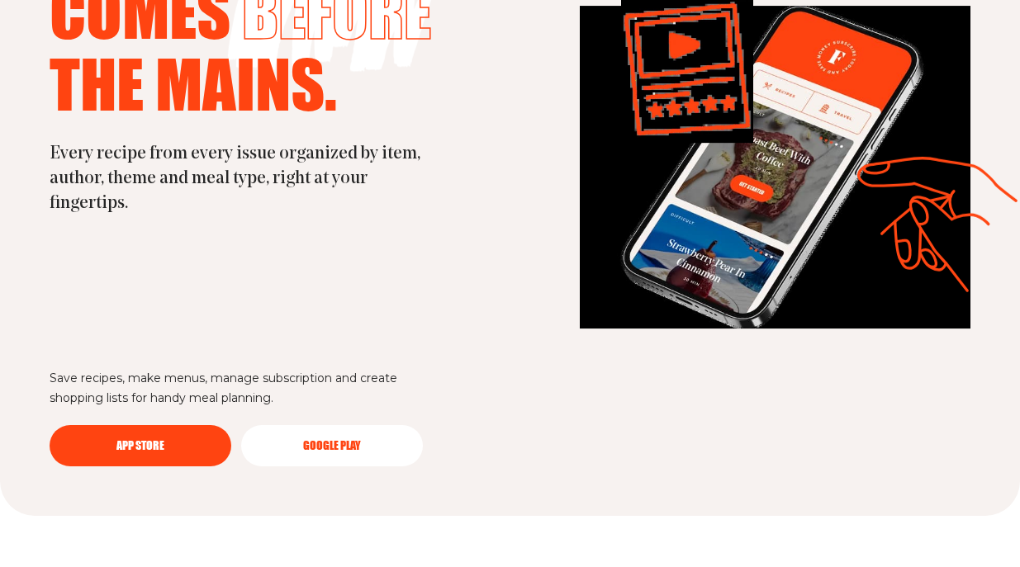
click at [156, 440] on span "App Store" at bounding box center [140, 434] width 48 height 12
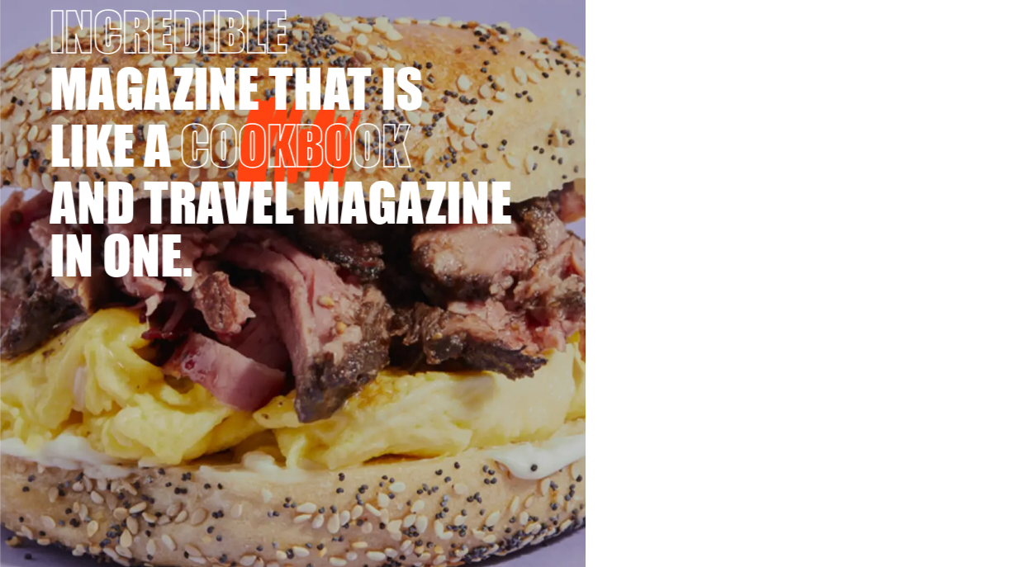
scroll to position [2711, 0]
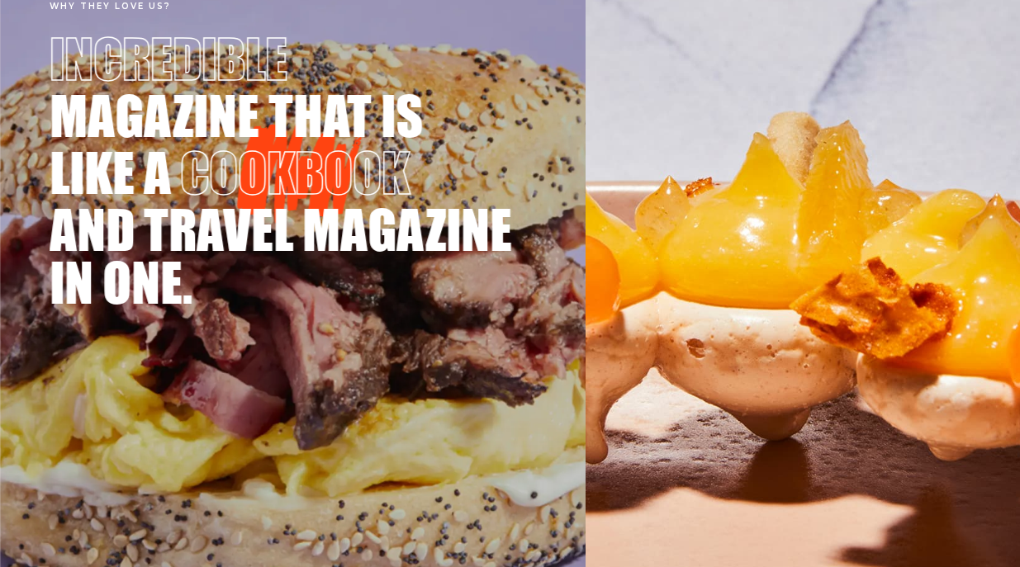
click at [823, 331] on div at bounding box center [802, 323] width 434 height 743
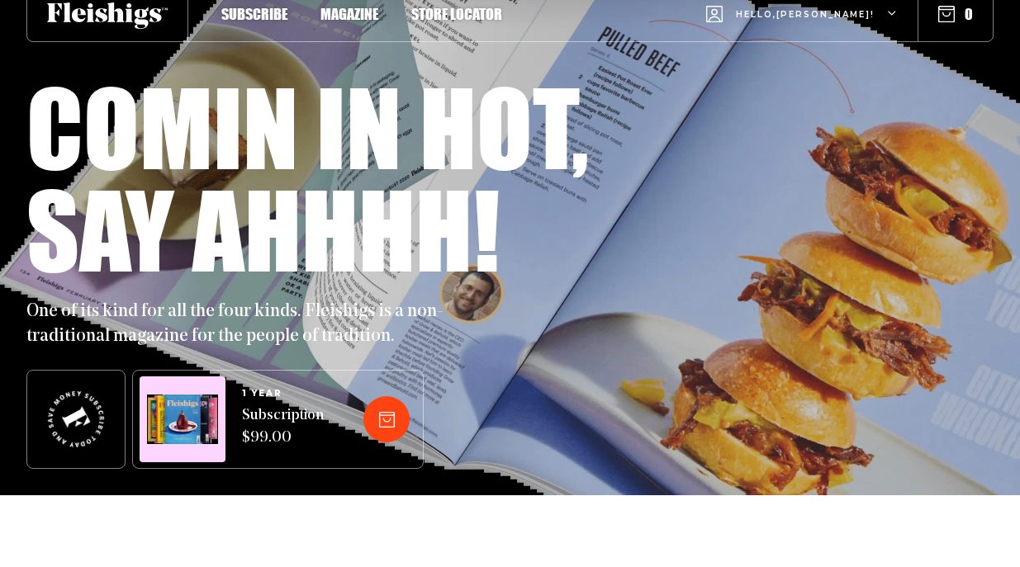
scroll to position [0, 0]
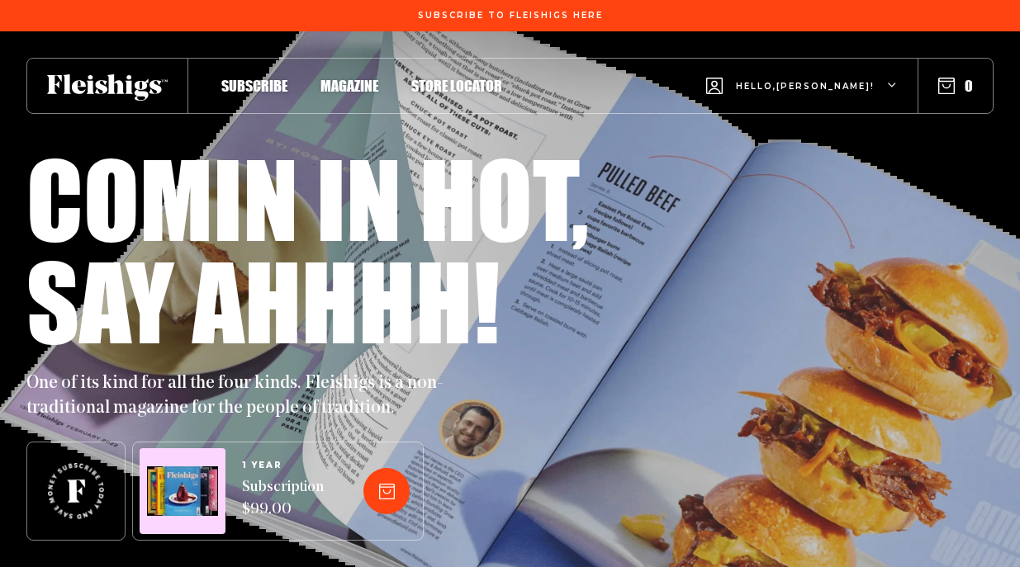
scroll to position [534, 0]
